Goal: Information Seeking & Learning: Learn about a topic

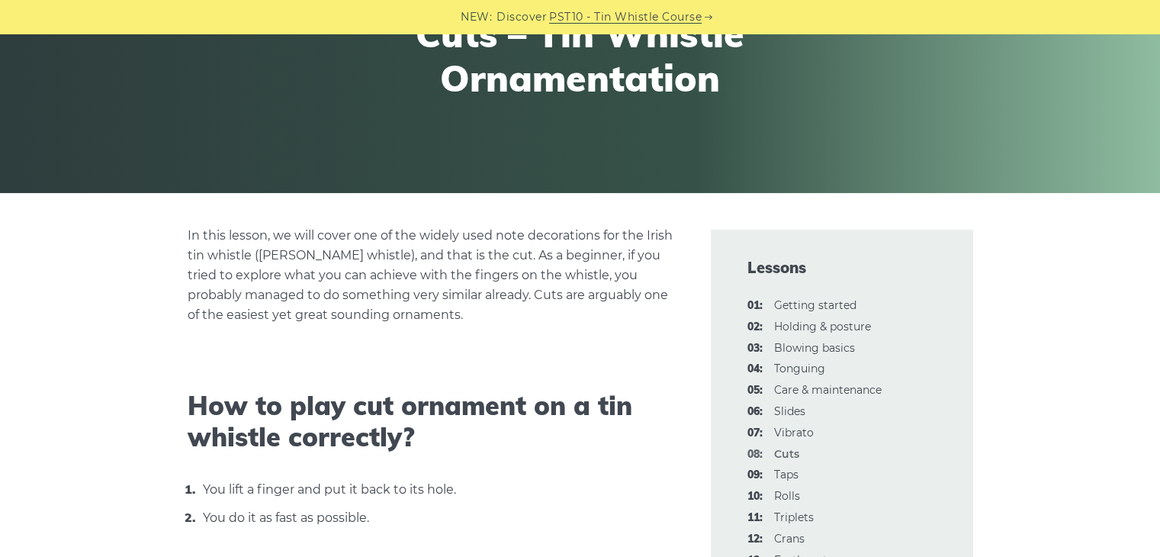
scroll to position [212, 0]
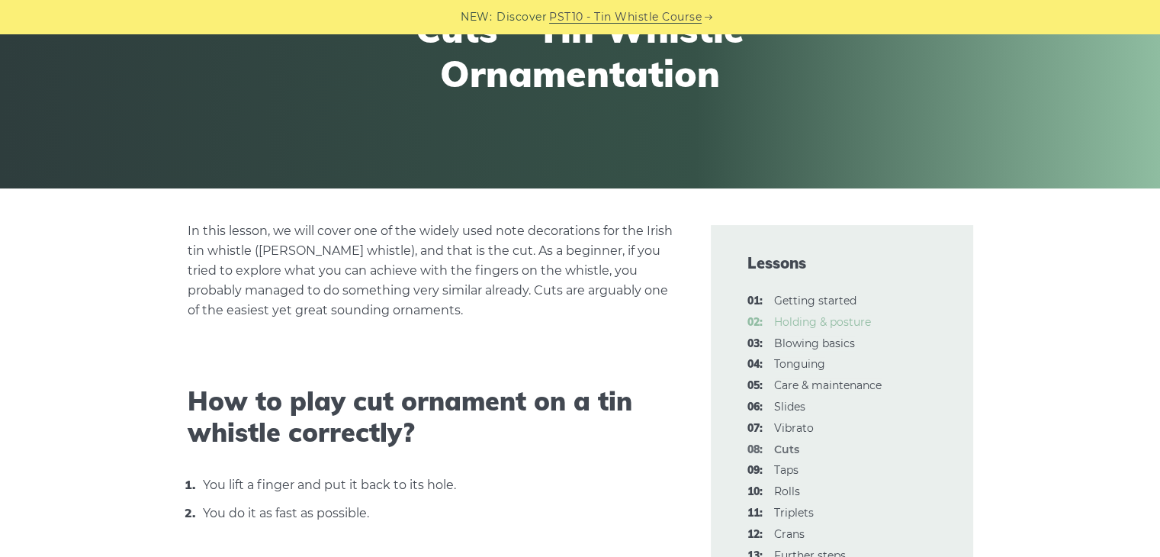
click at [809, 325] on link "02: Holding & posture" at bounding box center [822, 322] width 97 height 14
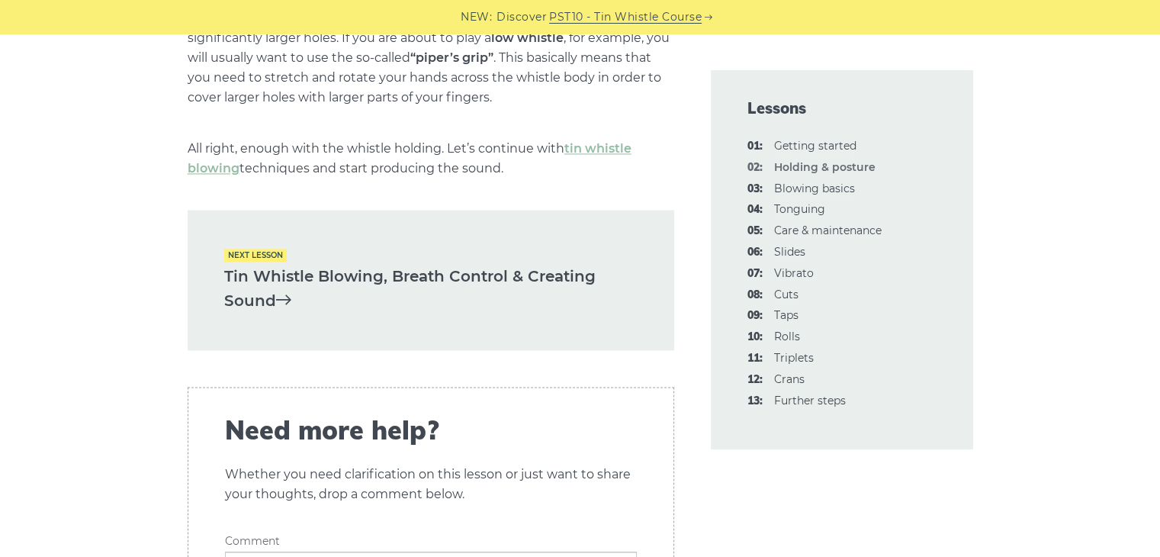
scroll to position [2258, 0]
click at [593, 150] on link "tin whistle blowing" at bounding box center [410, 158] width 444 height 34
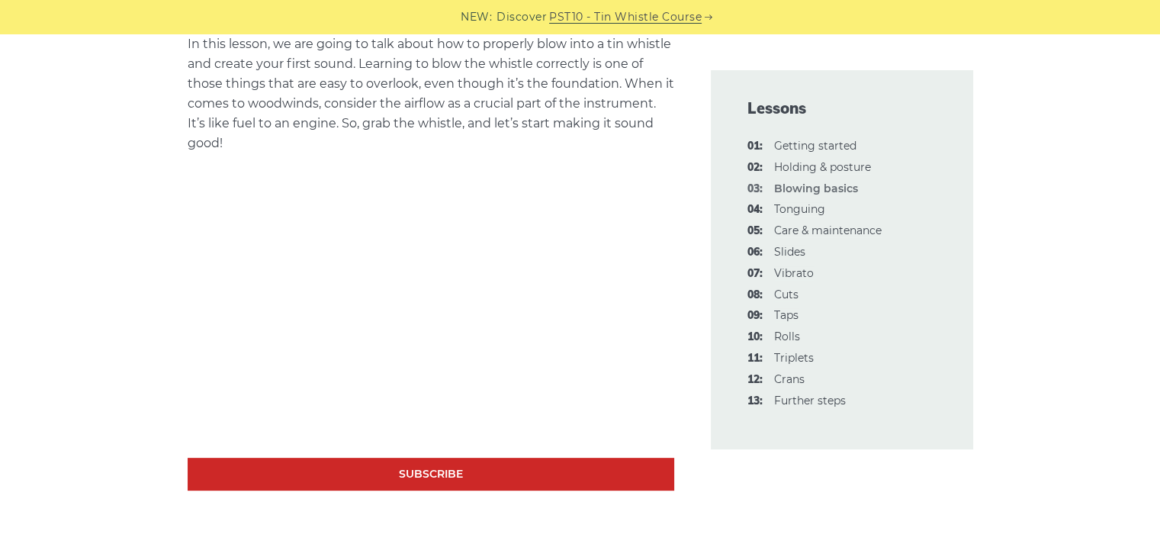
scroll to position [400, 0]
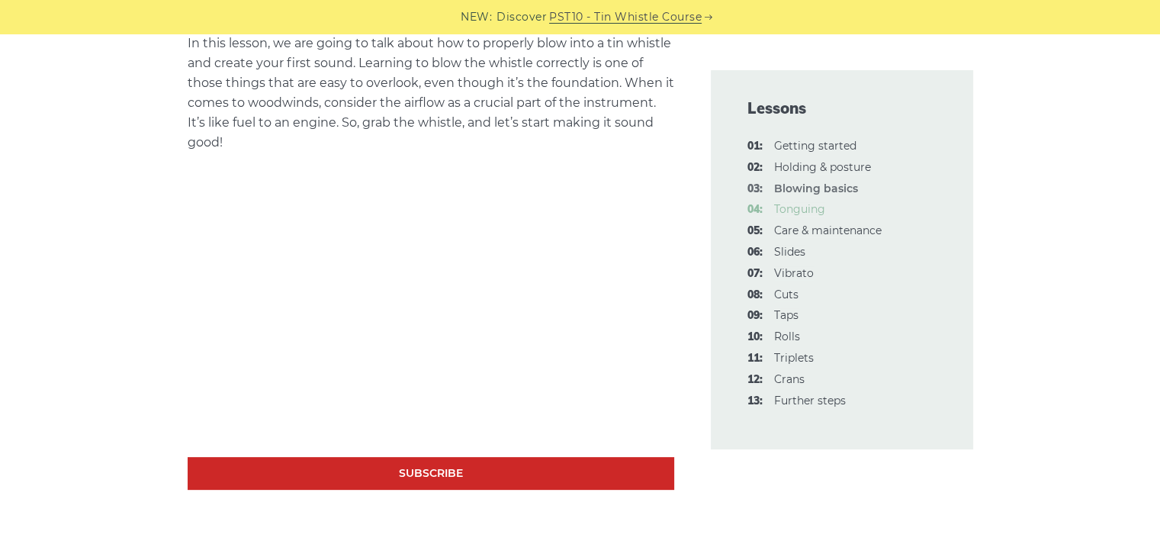
click at [788, 214] on link "04: Tonguing" at bounding box center [799, 209] width 51 height 14
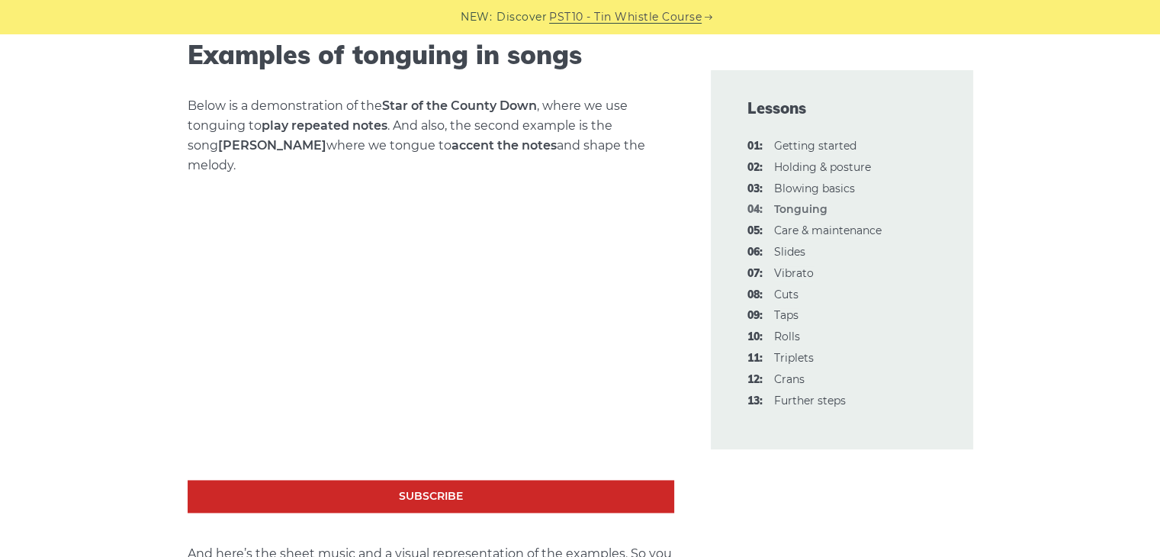
scroll to position [2047, 0]
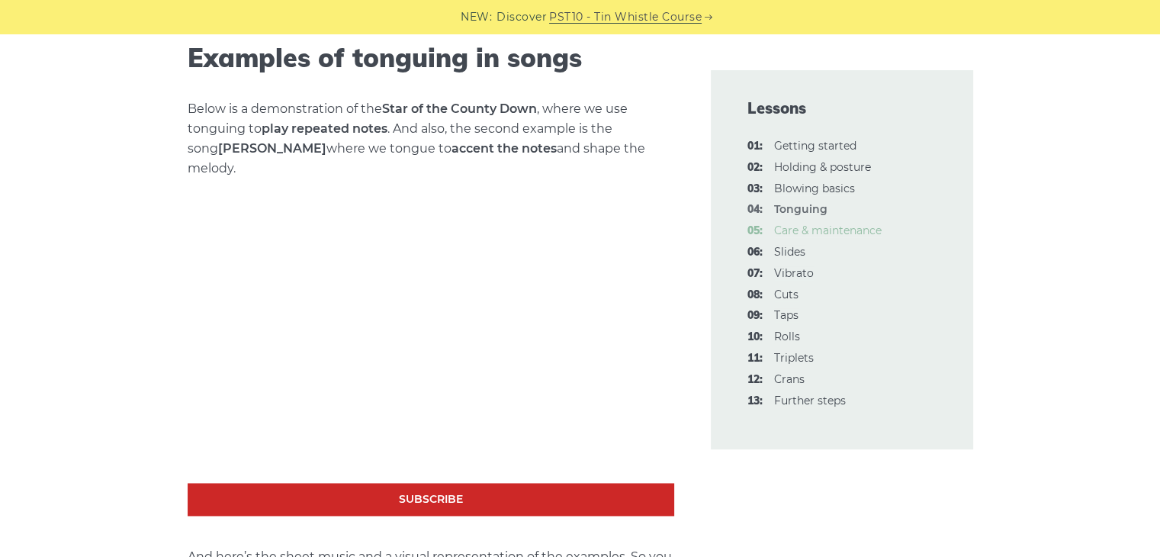
click at [798, 236] on link "05: Care & maintenance" at bounding box center [828, 231] width 108 height 14
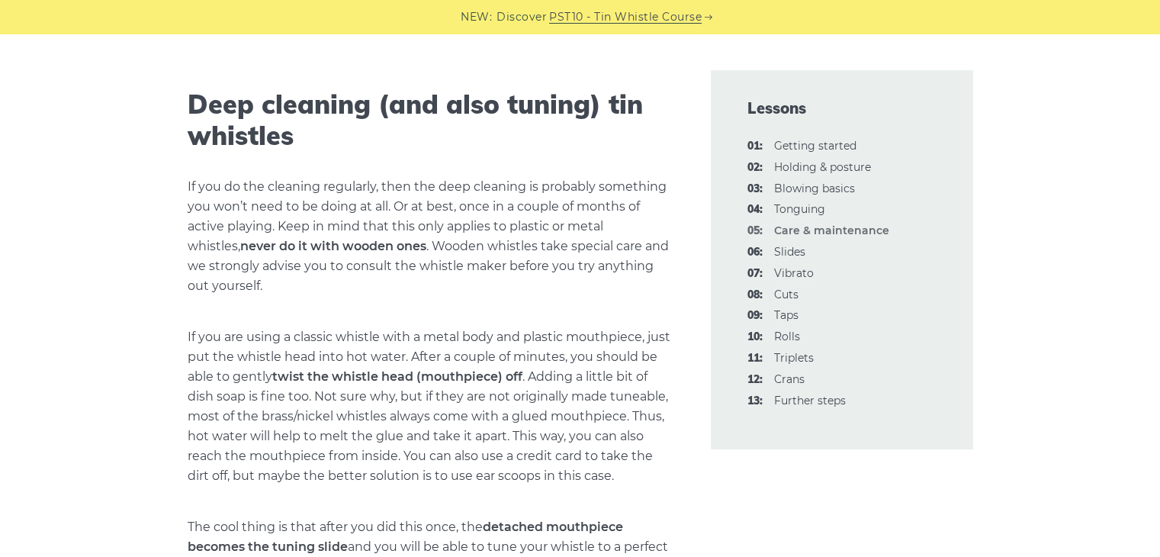
scroll to position [1857, 0]
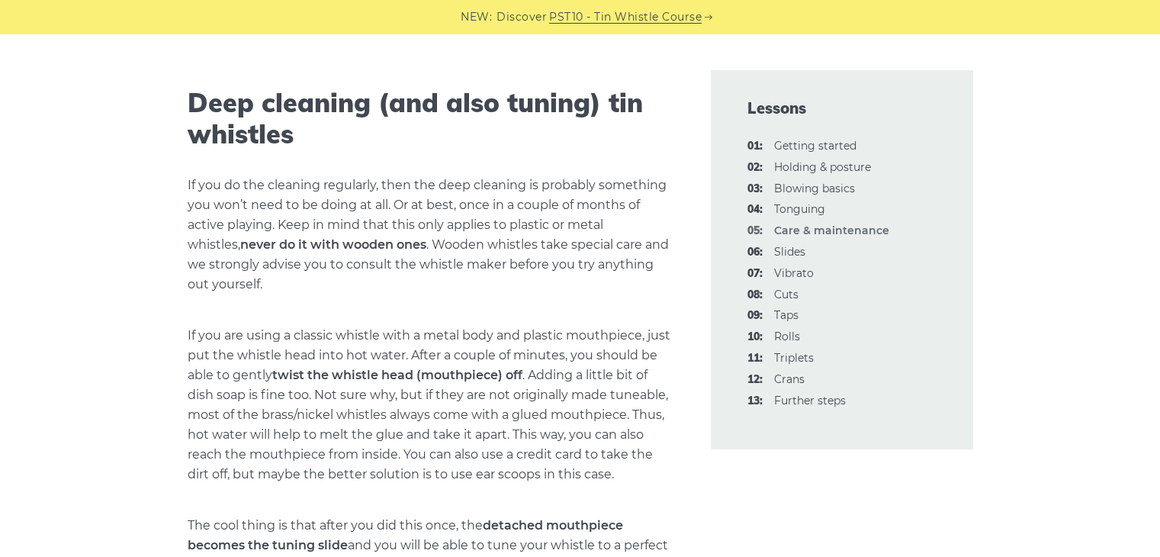
click at [519, 429] on p "If you are using a classic whistle with a metal body and plastic mouthpiece, ju…" at bounding box center [431, 405] width 487 height 159
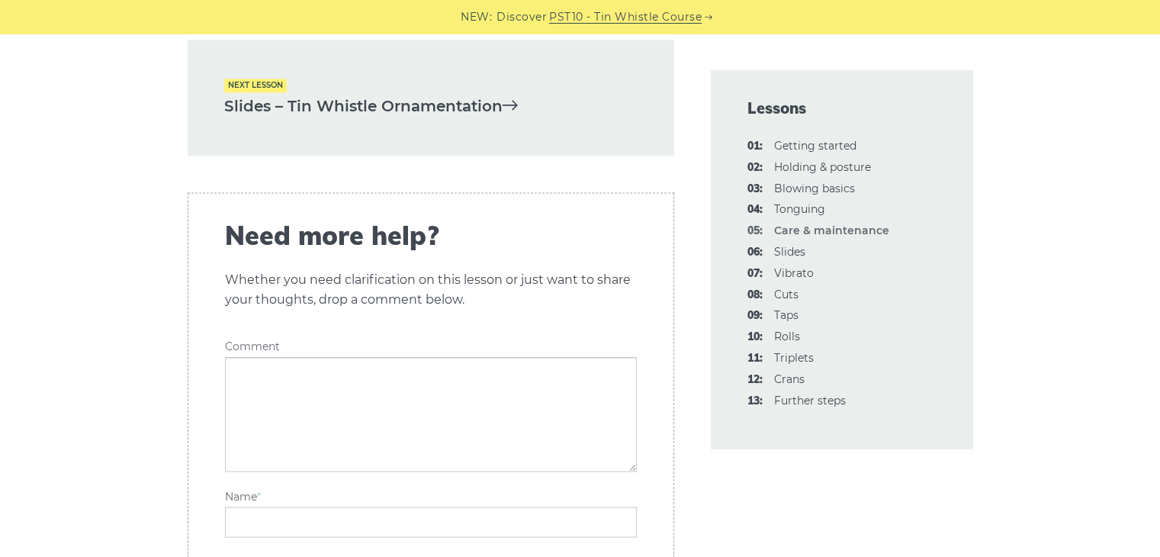
scroll to position [2471, 0]
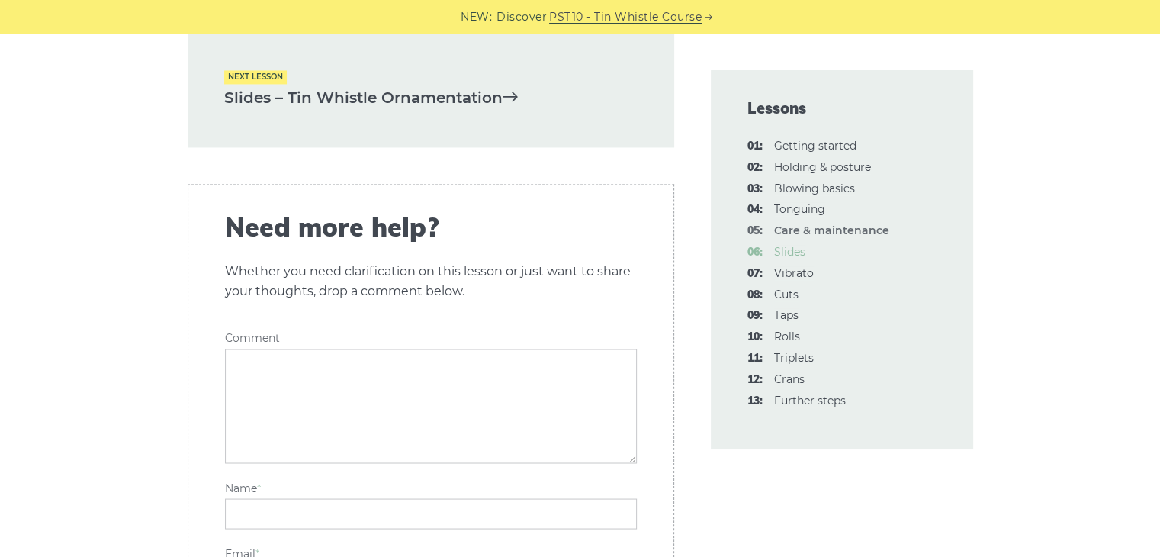
click at [784, 249] on link "06: Slides" at bounding box center [789, 252] width 31 height 14
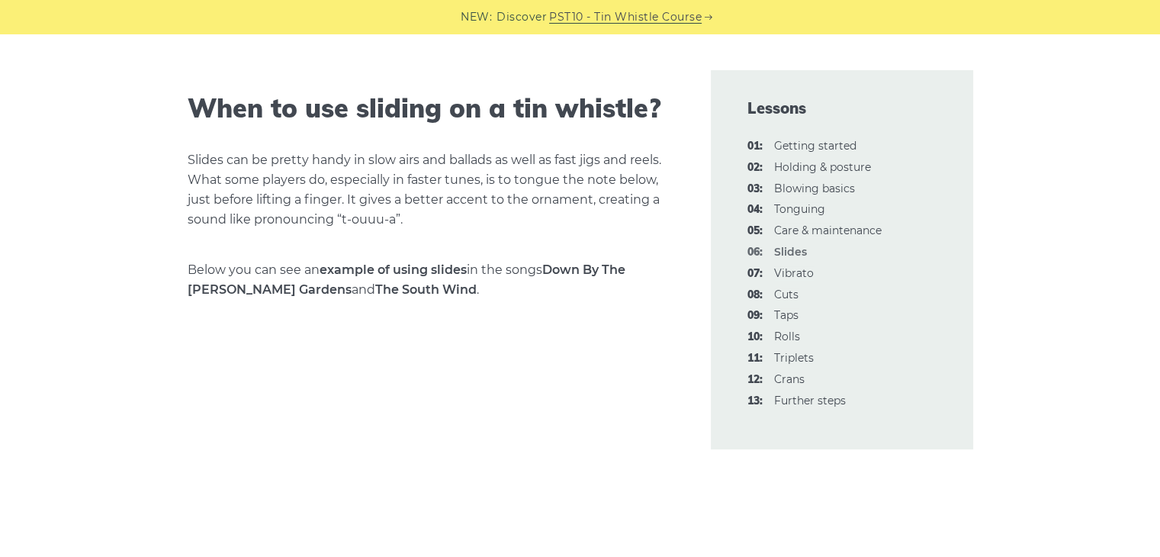
scroll to position [1140, 0]
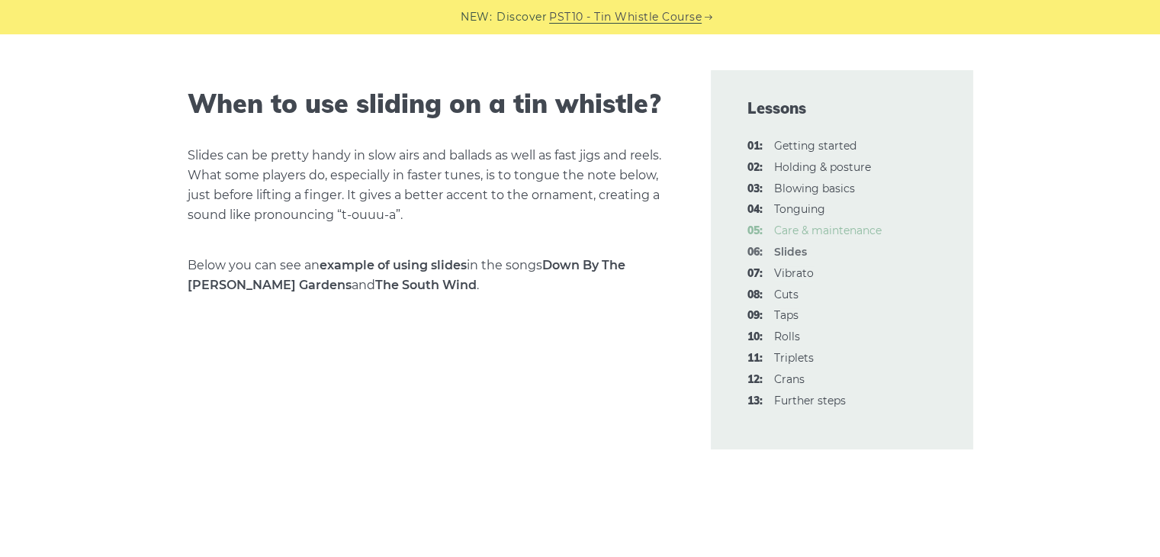
click at [791, 233] on link "05: Care & maintenance" at bounding box center [828, 231] width 108 height 14
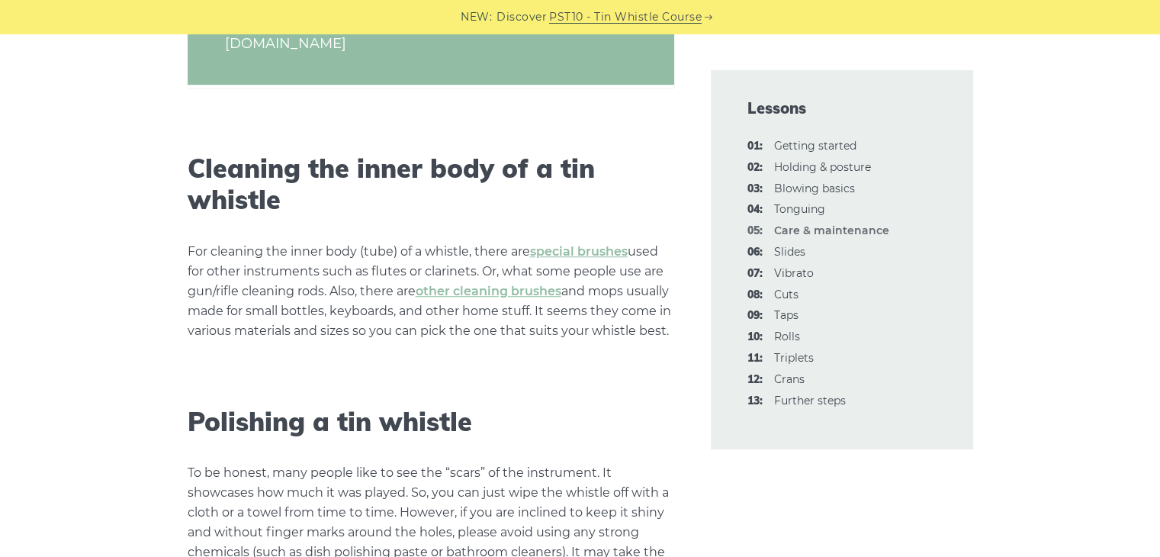
scroll to position [1217, 0]
